Goal: Ask a question: Seek information or help from site administrators or community

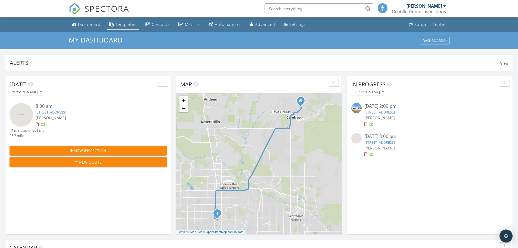
click at [115, 22] on div "Templates" at bounding box center [125, 24] width 21 height 5
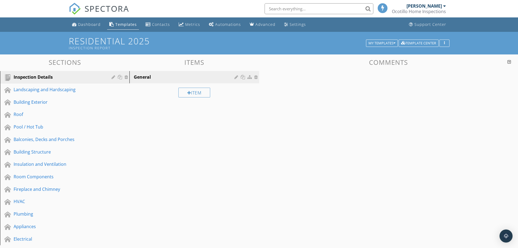
scroll to position [54, 0]
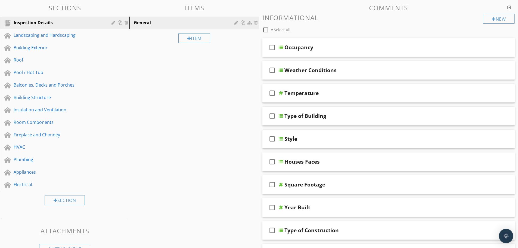
click at [507, 235] on img "Open Intercom Messenger" at bounding box center [505, 235] width 7 height 7
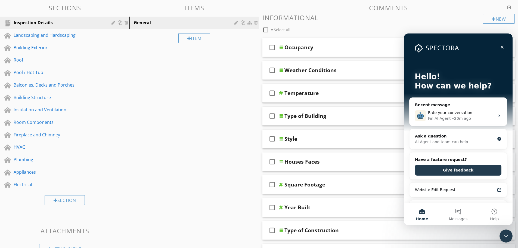
scroll to position [0, 0]
click at [448, 137] on div "Ask a question" at bounding box center [455, 136] width 80 height 6
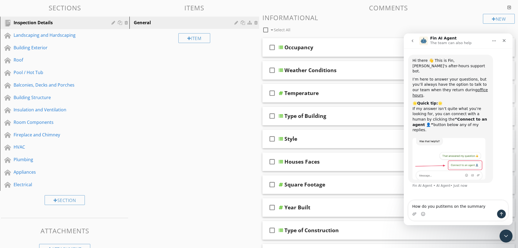
click at [439, 206] on textarea "How do you putitems on the summary" at bounding box center [457, 204] width 99 height 9
type textarea "How do you put items on the summary"
click at [501, 213] on icon "Send a message…" at bounding box center [501, 214] width 3 height 4
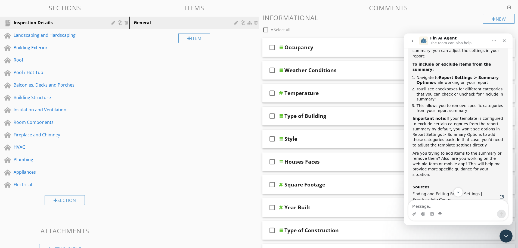
scroll to position [109, 0]
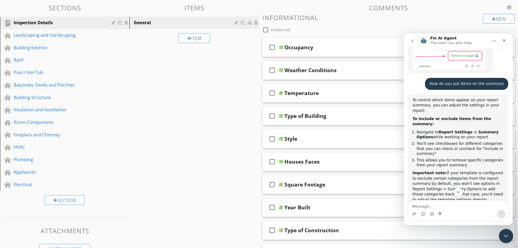
click at [505, 232] on icon "Close Intercom Messenger" at bounding box center [505, 235] width 7 height 7
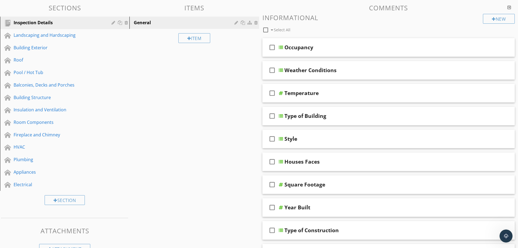
scroll to position [0, 0]
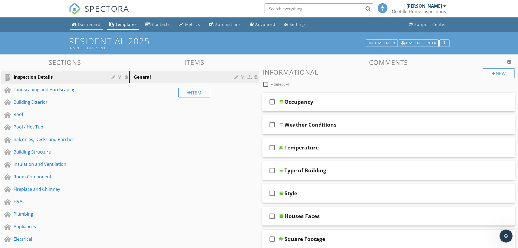
click at [87, 23] on div "Dashboard" at bounding box center [89, 24] width 23 height 5
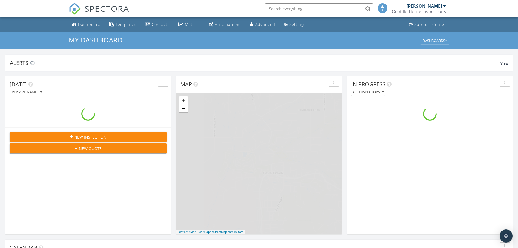
scroll to position [503, 526]
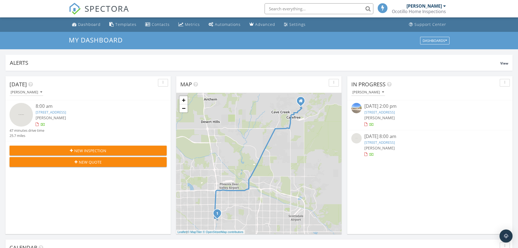
click at [384, 112] on link "17262 N 55th Ave, Glendale, AZ 85308" at bounding box center [379, 112] width 30 height 5
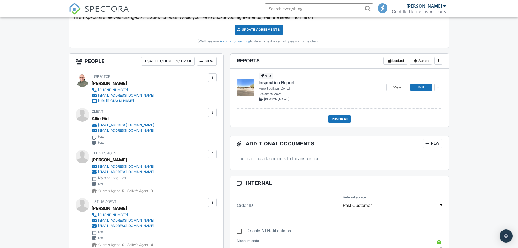
scroll to position [109, 0]
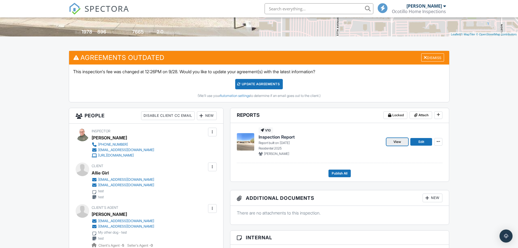
click at [400, 141] on span "View" at bounding box center [397, 141] width 8 height 5
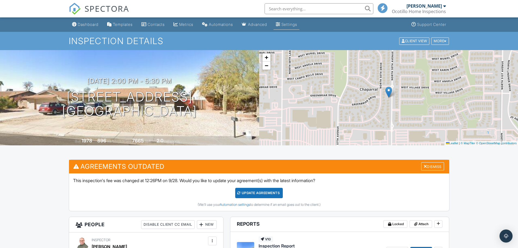
click at [297, 25] on div "Settings" at bounding box center [289, 24] width 16 height 5
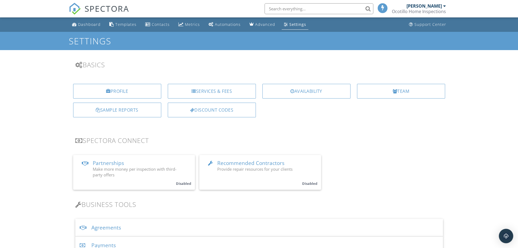
click at [506, 232] on div "Open Intercom Messenger" at bounding box center [506, 236] width 14 height 14
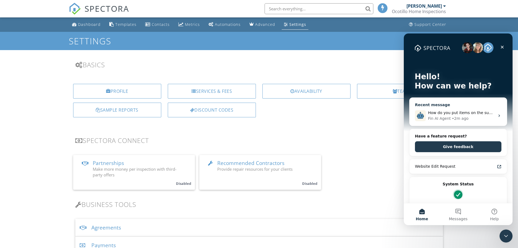
click at [452, 118] on div "• 2m ago" at bounding box center [460, 119] width 17 height 6
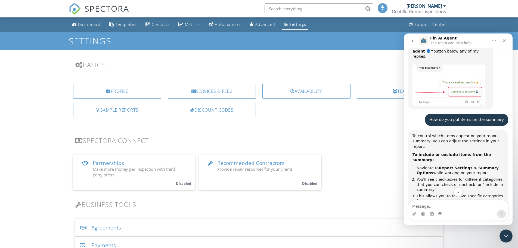
scroll to position [101, 0]
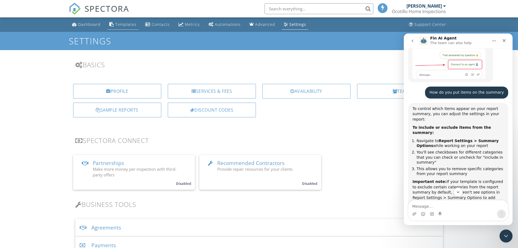
click at [120, 24] on div "Templates" at bounding box center [125, 24] width 21 height 5
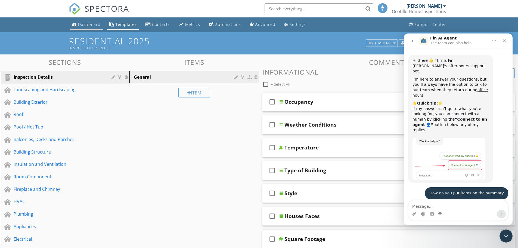
scroll to position [182, 0]
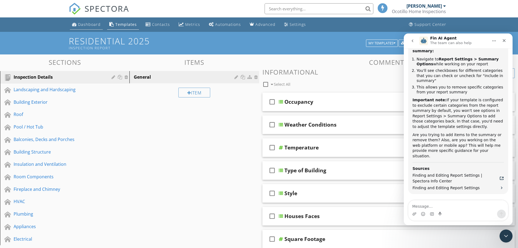
click at [93, 23] on div "Dashboard" at bounding box center [89, 24] width 23 height 5
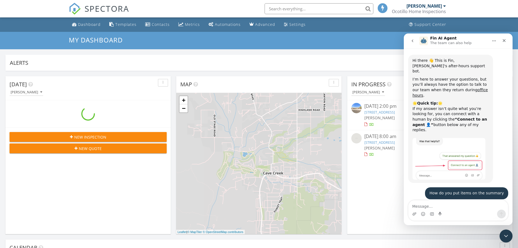
scroll to position [182, 0]
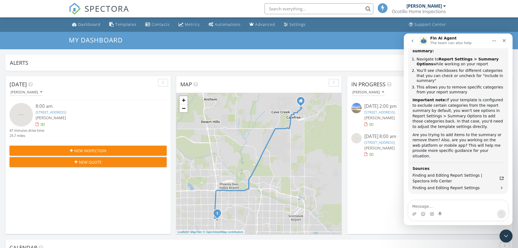
click at [381, 113] on link "17262 N 55th Ave, Glendale, AZ 85308" at bounding box center [379, 112] width 30 height 5
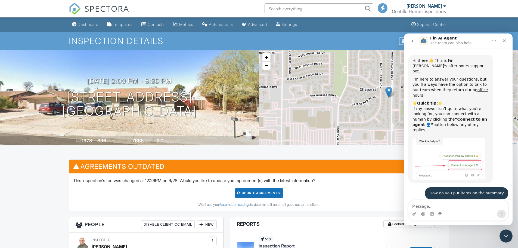
scroll to position [182, 0]
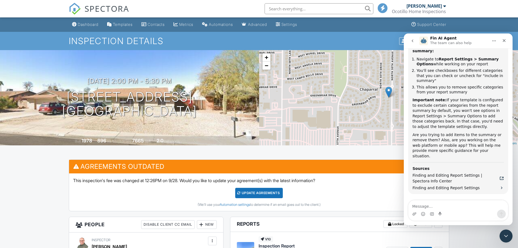
click at [429, 205] on textarea "Message…" at bounding box center [457, 204] width 99 height 9
type textarea "Where can I find report settings?"
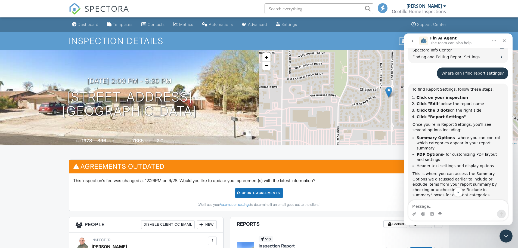
scroll to position [314, 0]
click at [507, 233] on icon "Close Intercom Messenger" at bounding box center [505, 235] width 7 height 7
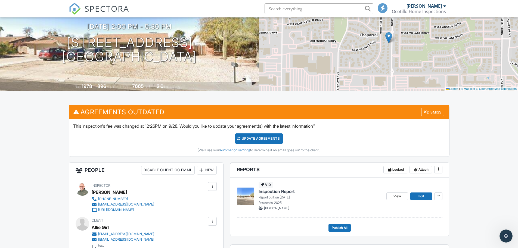
scroll to position [0, 0]
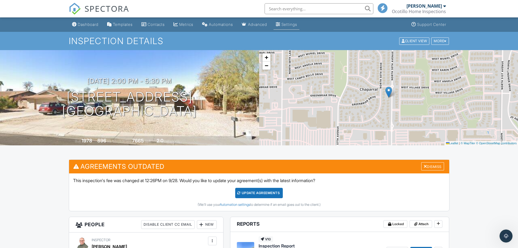
click at [296, 24] on div "Settings" at bounding box center [289, 24] width 16 height 5
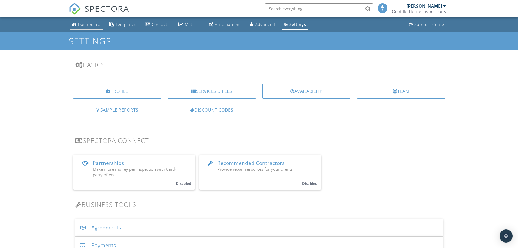
click at [91, 24] on div "Dashboard" at bounding box center [89, 24] width 23 height 5
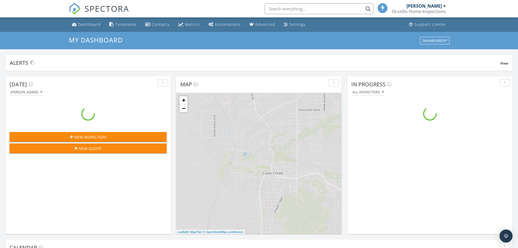
scroll to position [503, 526]
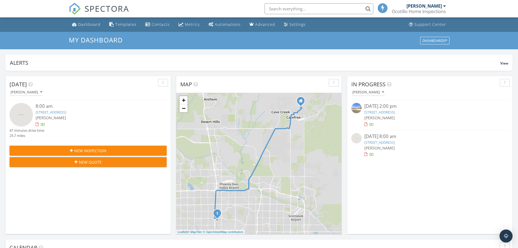
click at [386, 110] on link "17262 N 55th Ave, Glendale, AZ 85308" at bounding box center [379, 112] width 30 height 5
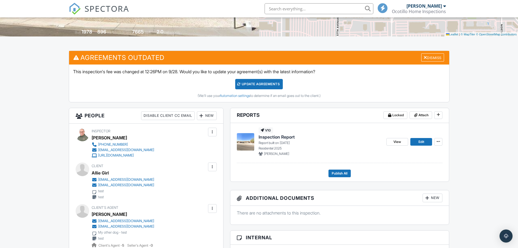
scroll to position [163, 0]
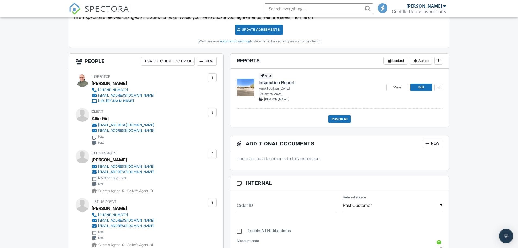
click at [505, 232] on div "Open Intercom Messenger" at bounding box center [506, 236] width 14 height 14
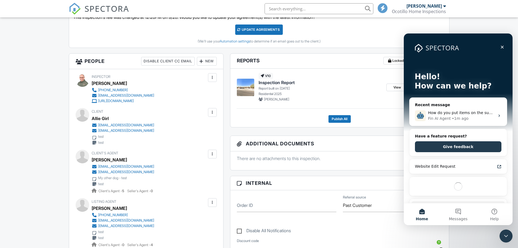
scroll to position [0, 0]
click at [460, 111] on span "How do you put items on the summary" at bounding box center [465, 112] width 74 height 4
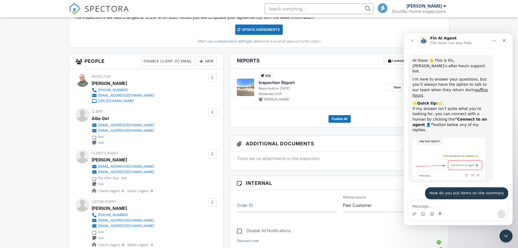
scroll to position [366, 0]
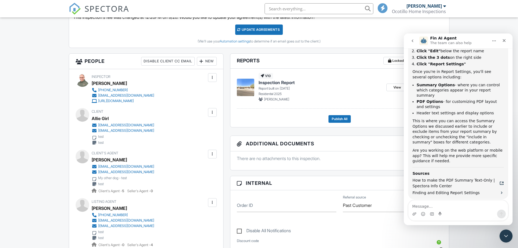
click at [506, 234] on icon "Close Intercom Messenger" at bounding box center [505, 235] width 4 height 2
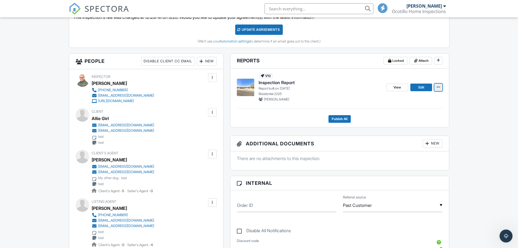
click at [441, 85] on span at bounding box center [437, 86] width 5 height 5
click at [460, 103] on div "Quick Publish Copy Delete Report" at bounding box center [449, 114] width 138 height 43
click at [503, 235] on icon "Open Intercom Messenger" at bounding box center [505, 234] width 9 height 9
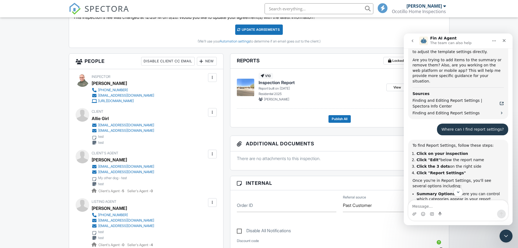
scroll to position [284, 0]
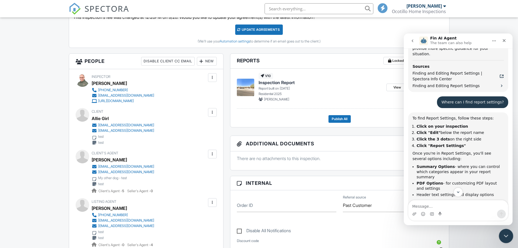
click at [505, 232] on icon "Close Intercom Messenger" at bounding box center [505, 235] width 7 height 7
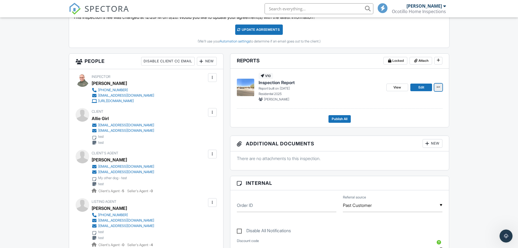
click at [438, 88] on icon at bounding box center [437, 87] width 3 height 4
click at [467, 99] on div "Quick Publish Copy Delete Report" at bounding box center [449, 114] width 138 height 43
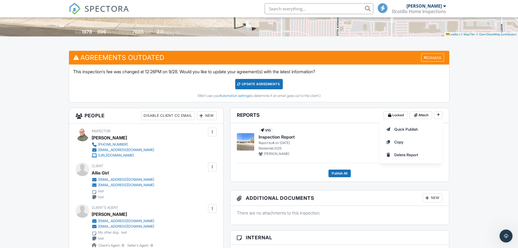
scroll to position [136, 0]
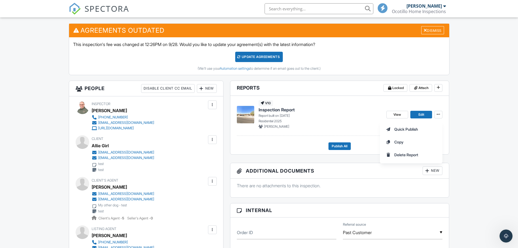
click at [273, 110] on span "Inspection Report" at bounding box center [276, 110] width 36 height 6
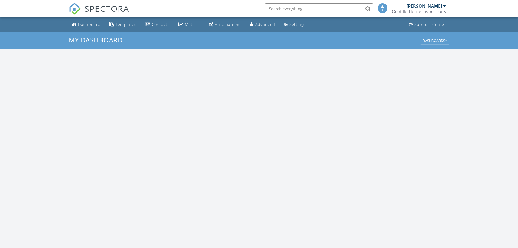
scroll to position [503, 526]
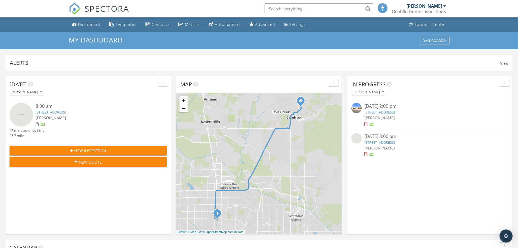
click at [379, 111] on link "[STREET_ADDRESS]" at bounding box center [379, 112] width 30 height 5
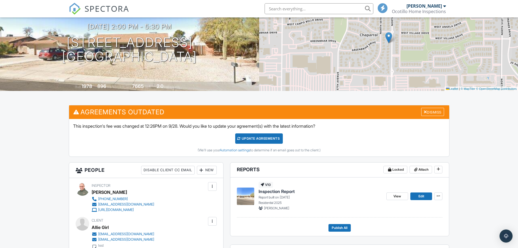
scroll to position [82, 0]
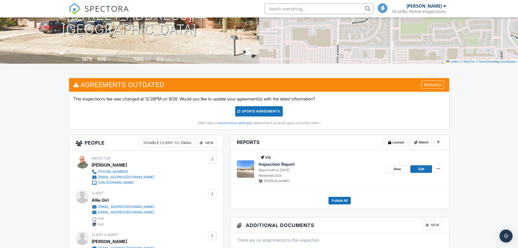
click at [272, 163] on span "Inspection Report" at bounding box center [276, 164] width 36 height 6
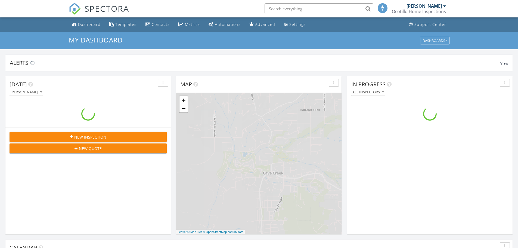
scroll to position [503, 526]
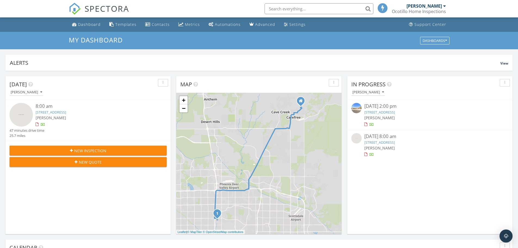
click at [379, 110] on link "[STREET_ADDRESS]" at bounding box center [379, 112] width 30 height 5
click at [376, 112] on link "17262 N 55th Ave, Glendale, AZ 85308" at bounding box center [379, 112] width 30 height 5
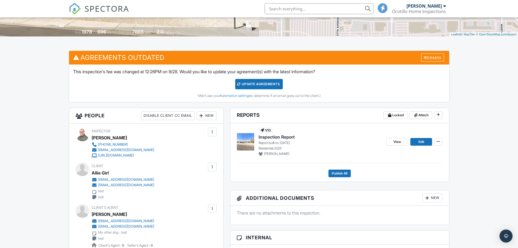
scroll to position [136, 0]
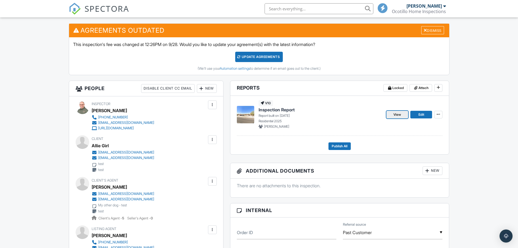
click at [397, 112] on span "View" at bounding box center [397, 114] width 8 height 5
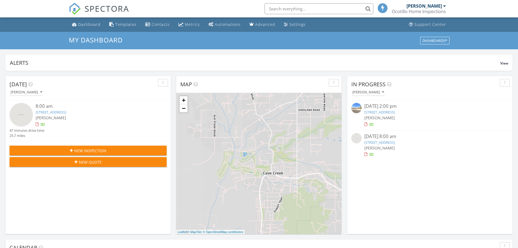
scroll to position [3, 3]
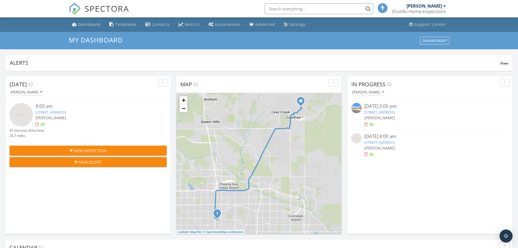
click at [92, 18] on link "SPECTORA" at bounding box center [99, 12] width 60 height 11
click at [92, 22] on div "Dashboard" at bounding box center [89, 24] width 23 height 5
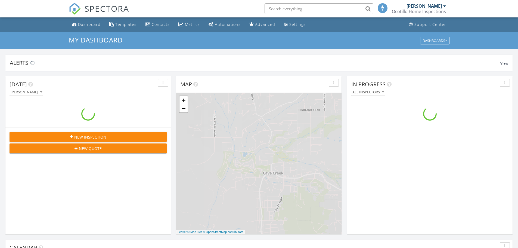
scroll to position [503, 526]
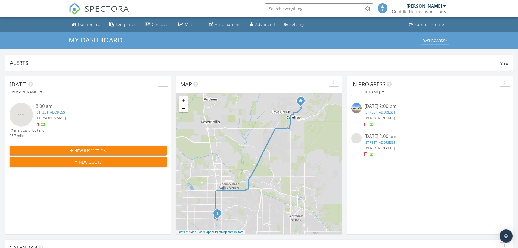
click at [423, 11] on div "Ocotillo Home Inspections" at bounding box center [419, 11] width 54 height 5
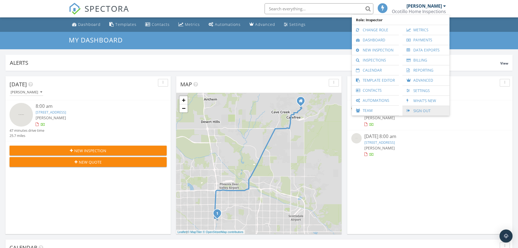
click at [413, 108] on link "Sign Out" at bounding box center [426, 111] width 42 height 10
